Goal: Use online tool/utility: Use online tool/utility

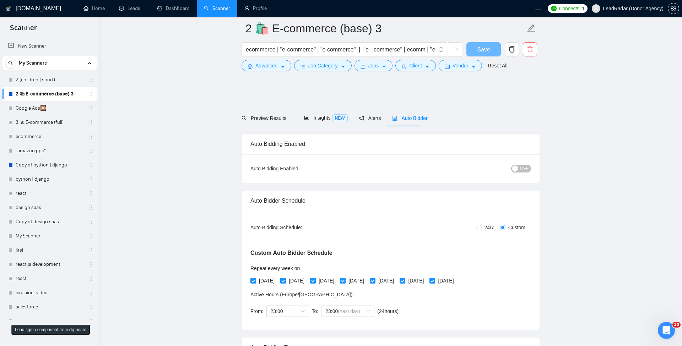
radio input "false"
radio input "true"
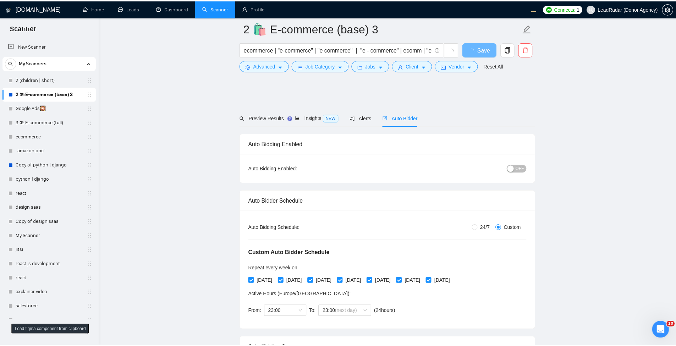
scroll to position [298, 0]
